Goal: Information Seeking & Learning: Learn about a topic

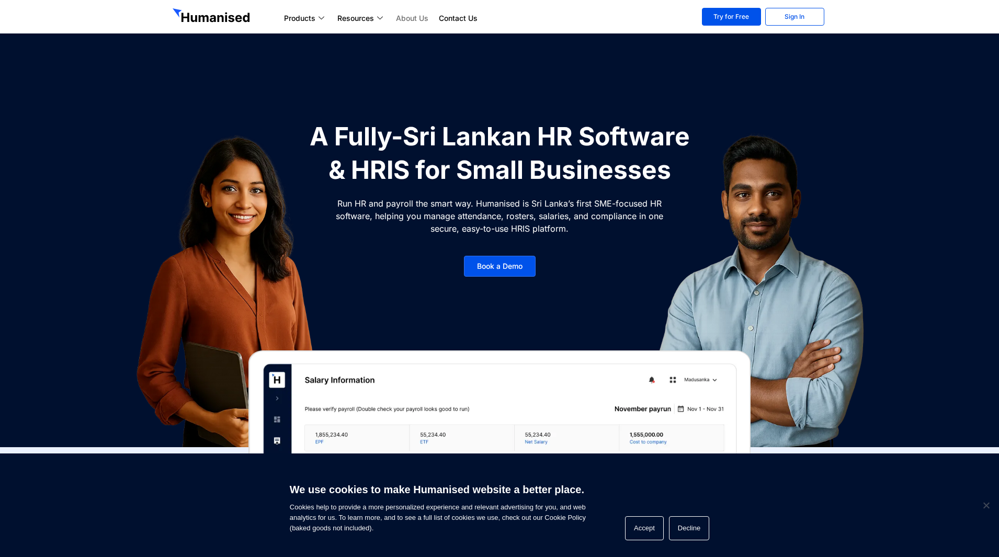
click at [415, 13] on link "About Us" at bounding box center [412, 18] width 43 height 13
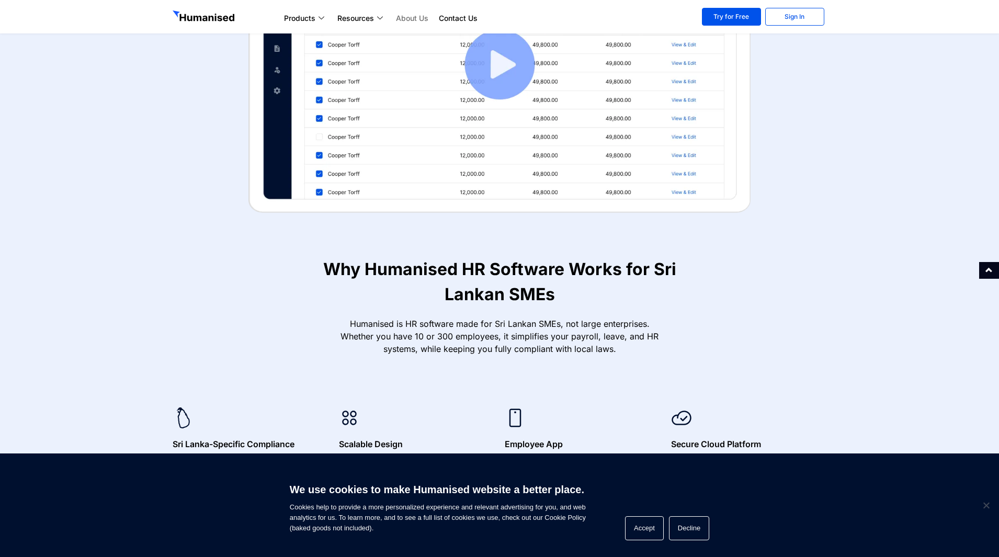
scroll to position [471, 0]
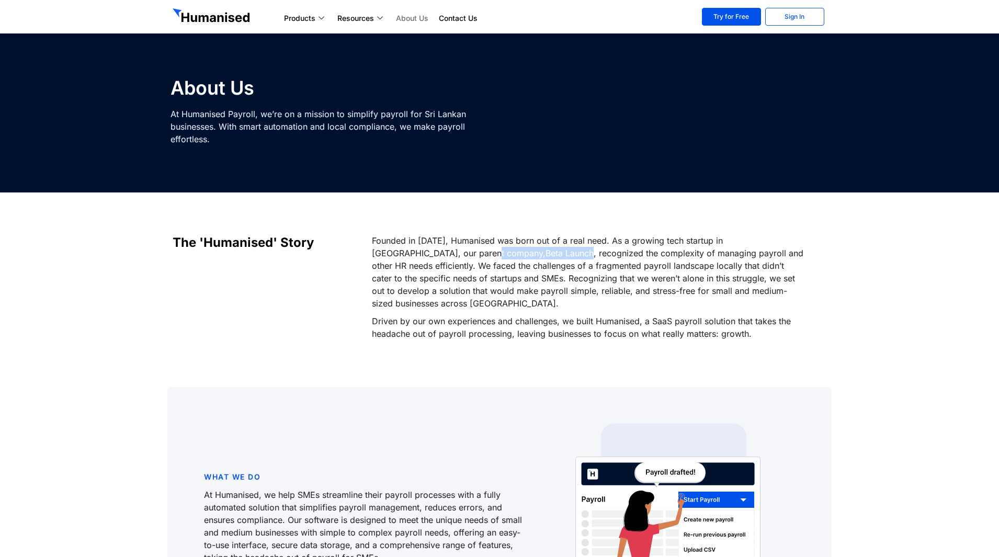
drag, startPoint x: 462, startPoint y: 253, endPoint x: 411, endPoint y: 248, distance: 52.0
click at [411, 248] on p "Founded in 2021, Humanised was born out of a real need. As a growing tech start…" at bounding box center [589, 271] width 434 height 75
copy p "Beta Launch"
click at [546, 253] on link "Beta Launch" at bounding box center [570, 253] width 48 height 10
